Goal: Information Seeking & Learning: Learn about a topic

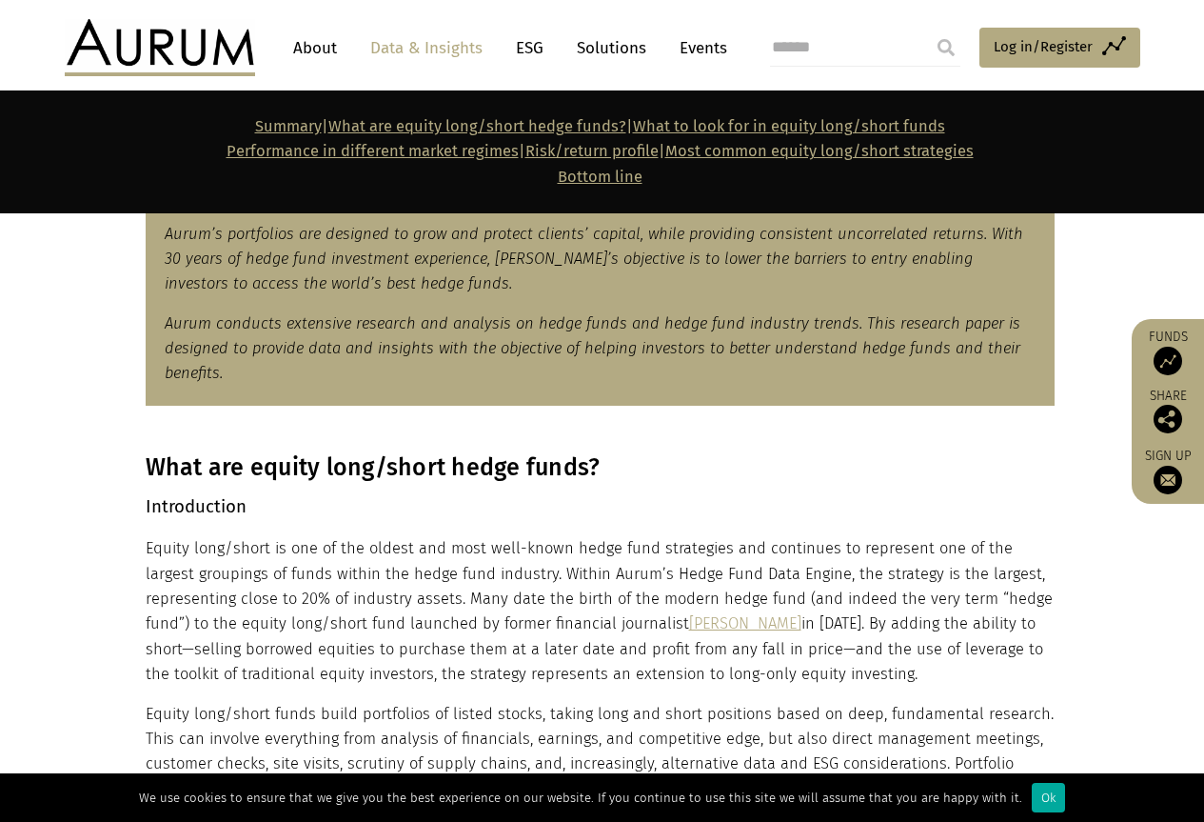
scroll to position [952, 0]
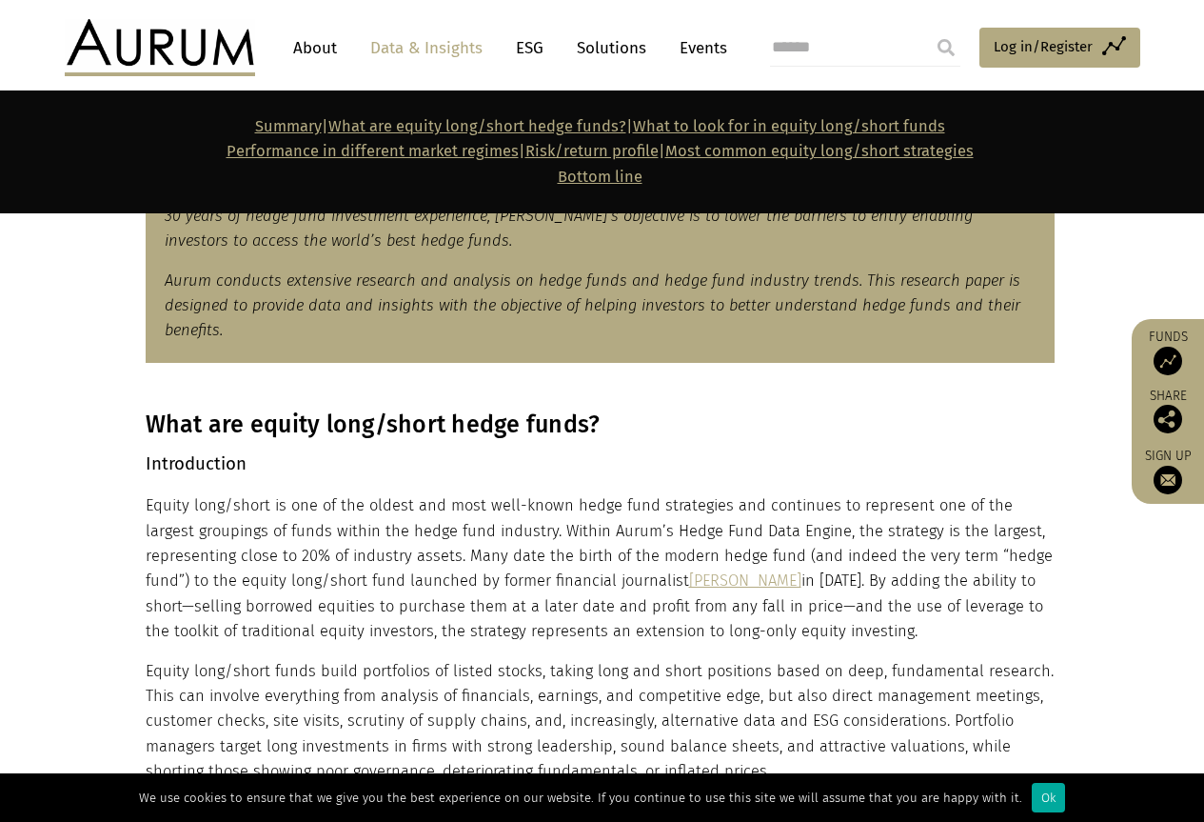
click at [310, 43] on link "About" at bounding box center [315, 47] width 63 height 35
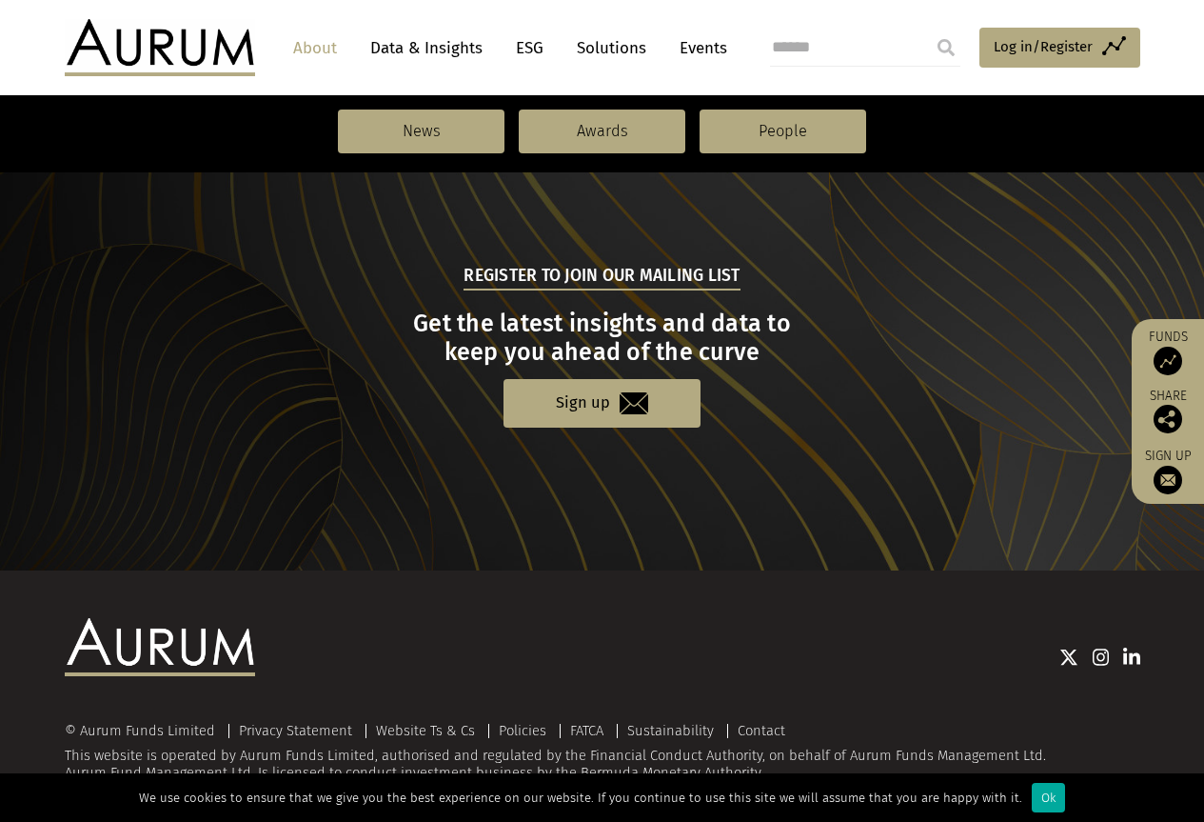
scroll to position [2032, 0]
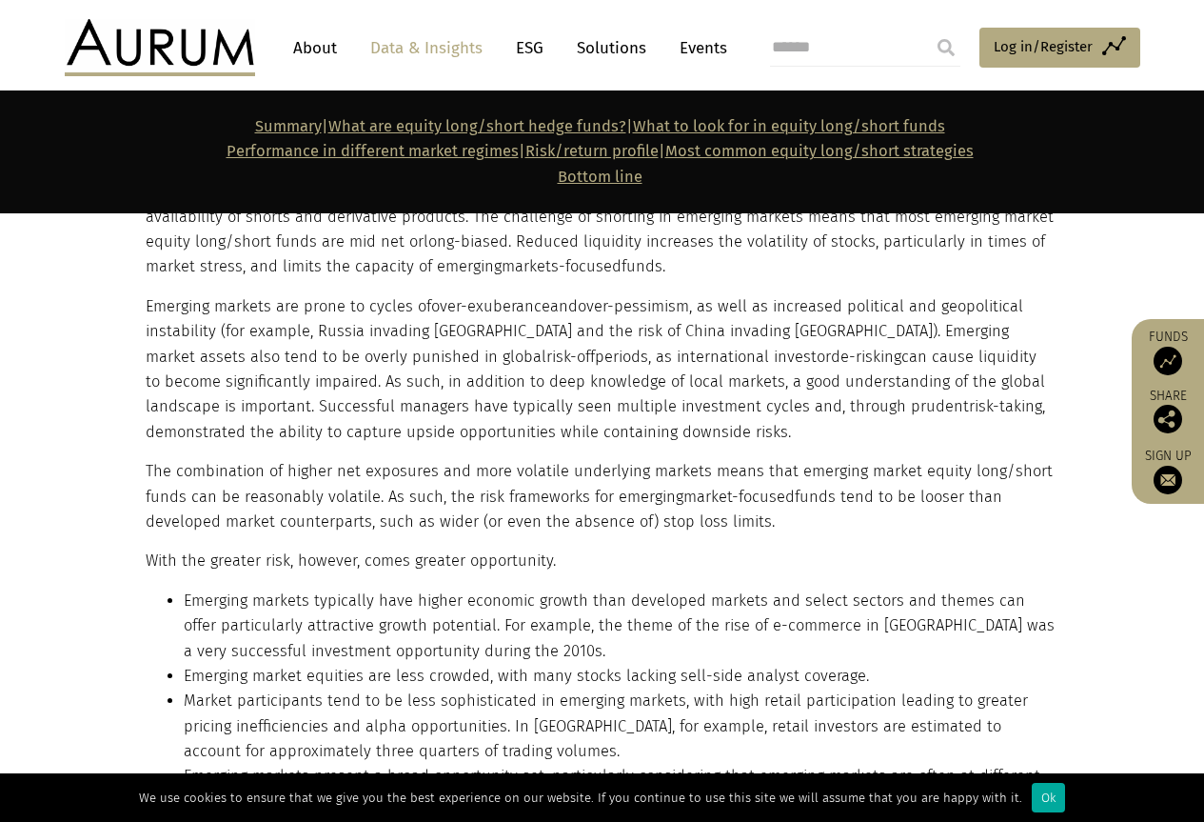
scroll to position [16280, 0]
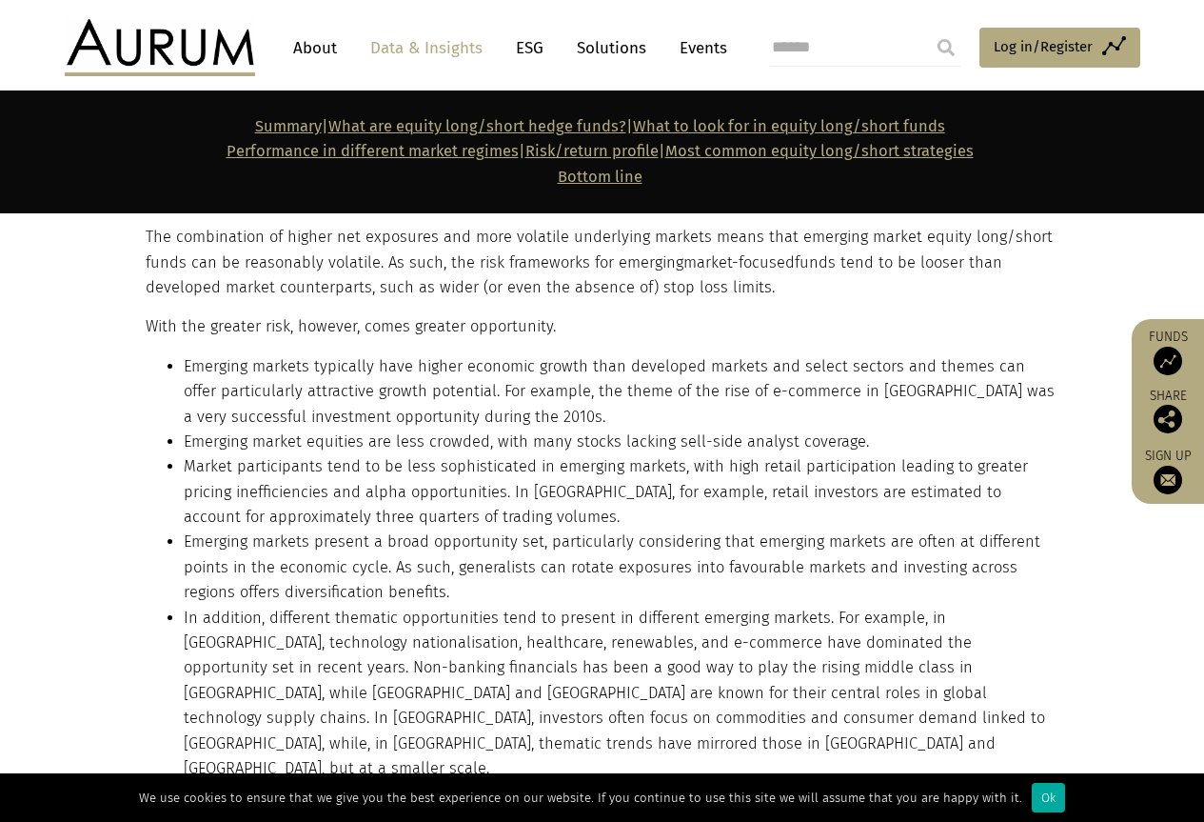
click at [325, 47] on link "About" at bounding box center [315, 47] width 63 height 35
